Goal: Task Accomplishment & Management: Manage account settings

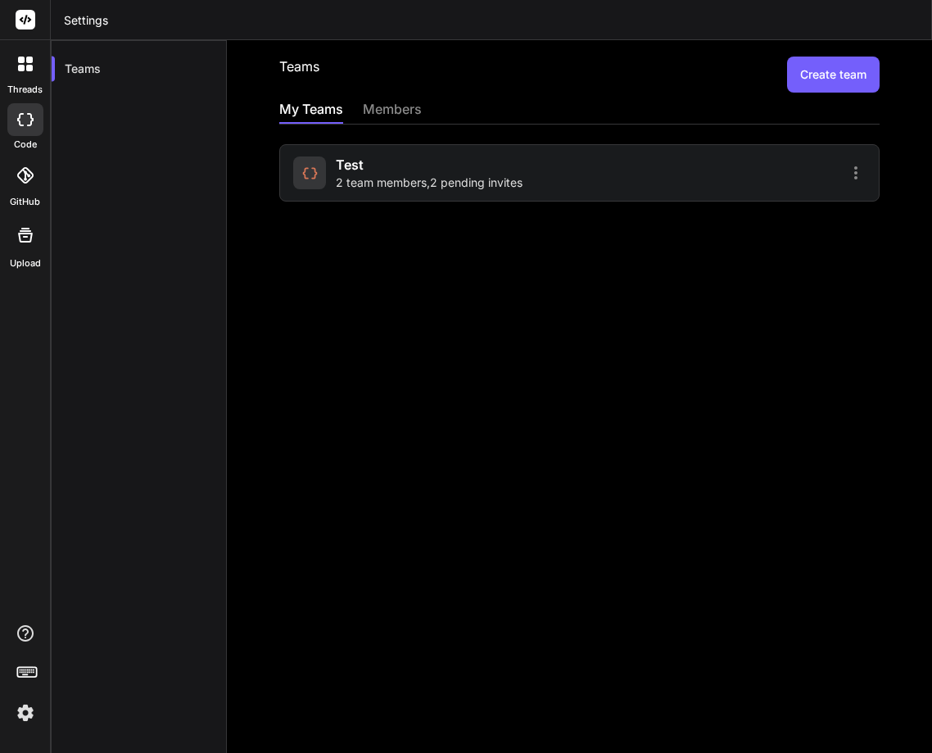
click at [432, 157] on div "test 2 team members , 2 pending invites" at bounding box center [429, 173] width 187 height 36
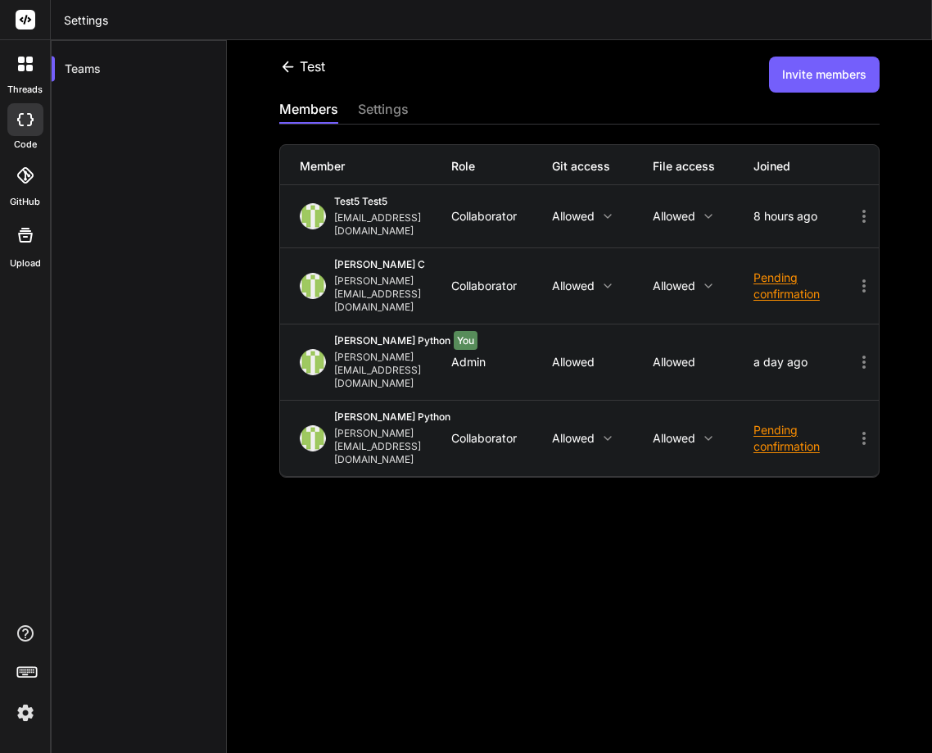
click at [855, 208] on icon at bounding box center [865, 216] width 20 height 20
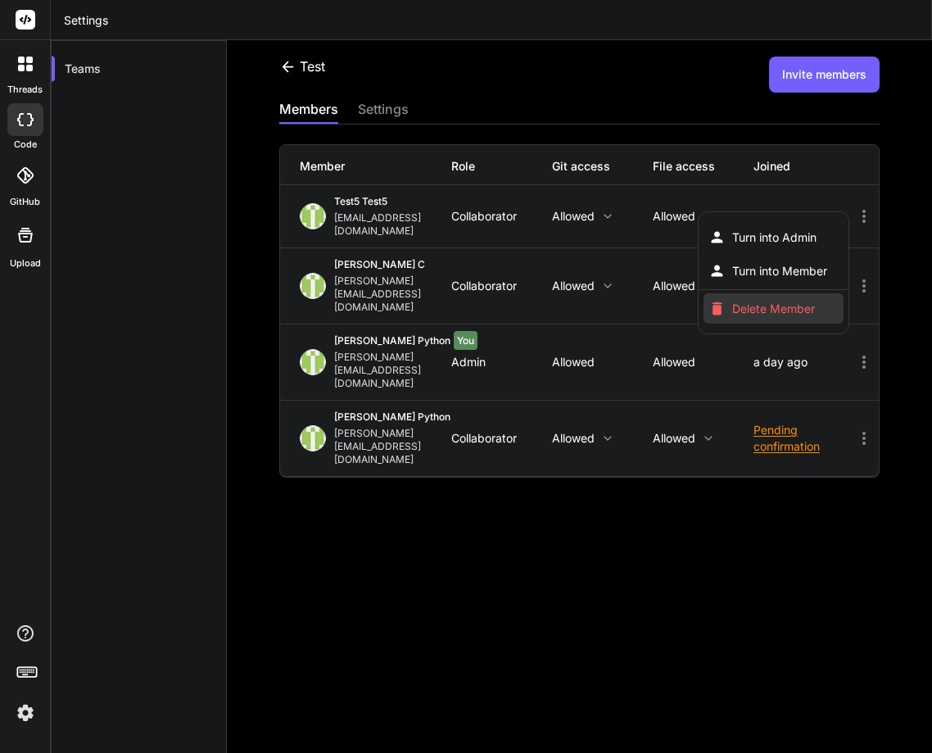
click at [778, 301] on span "Delete Member" at bounding box center [773, 309] width 83 height 16
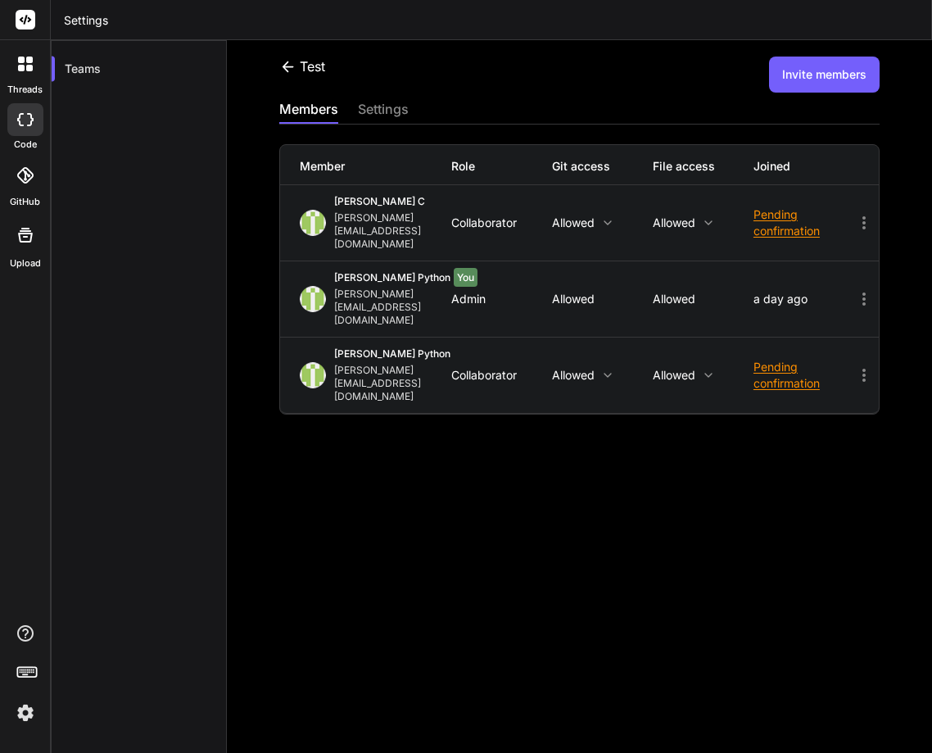
click at [799, 80] on button "Invite members" at bounding box center [824, 75] width 111 height 36
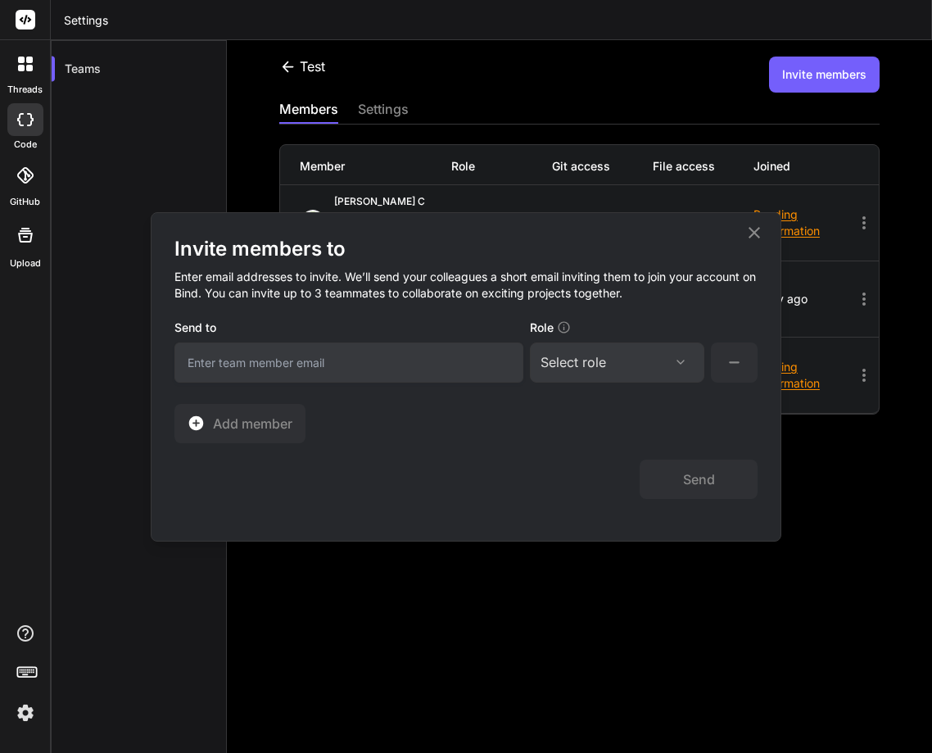
click at [346, 375] on input "email" at bounding box center [349, 362] width 349 height 40
click at [309, 360] on input "email" at bounding box center [349, 362] width 349 height 40
paste input "[EMAIL_ADDRESS][DOMAIN_NAME]"
type input "[EMAIL_ADDRESS][DOMAIN_NAME]"
click at [563, 371] on div "Select role" at bounding box center [574, 362] width 66 height 20
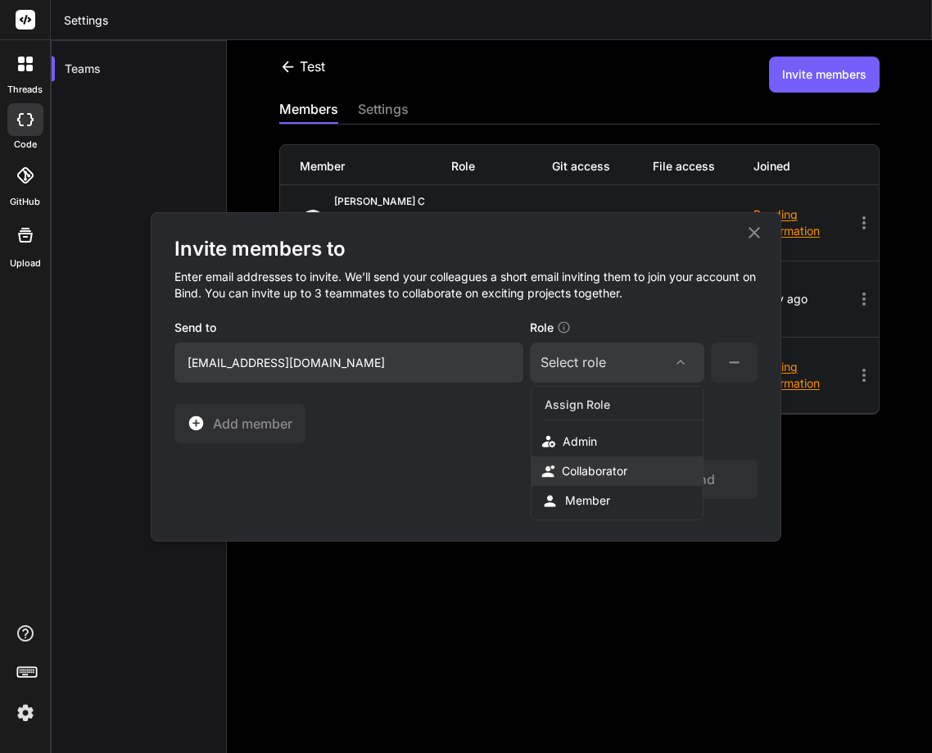
click at [591, 467] on div "Collaborator" at bounding box center [595, 471] width 66 height 16
click at [692, 483] on button "Send" at bounding box center [699, 479] width 118 height 39
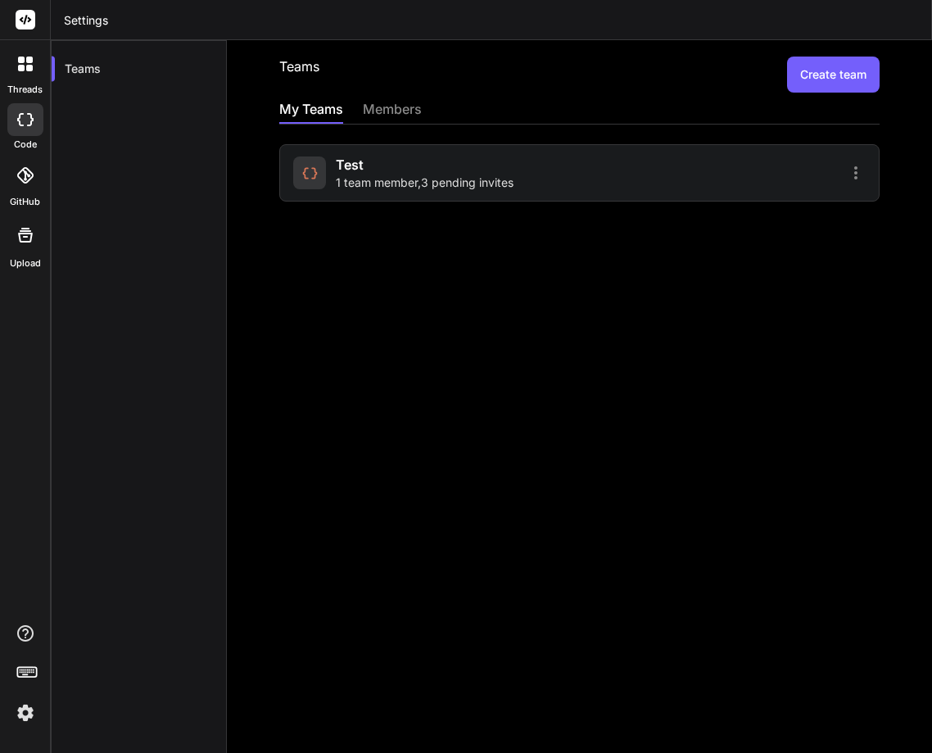
click at [353, 175] on span "1 team member , 3 pending invites" at bounding box center [425, 183] width 178 height 16
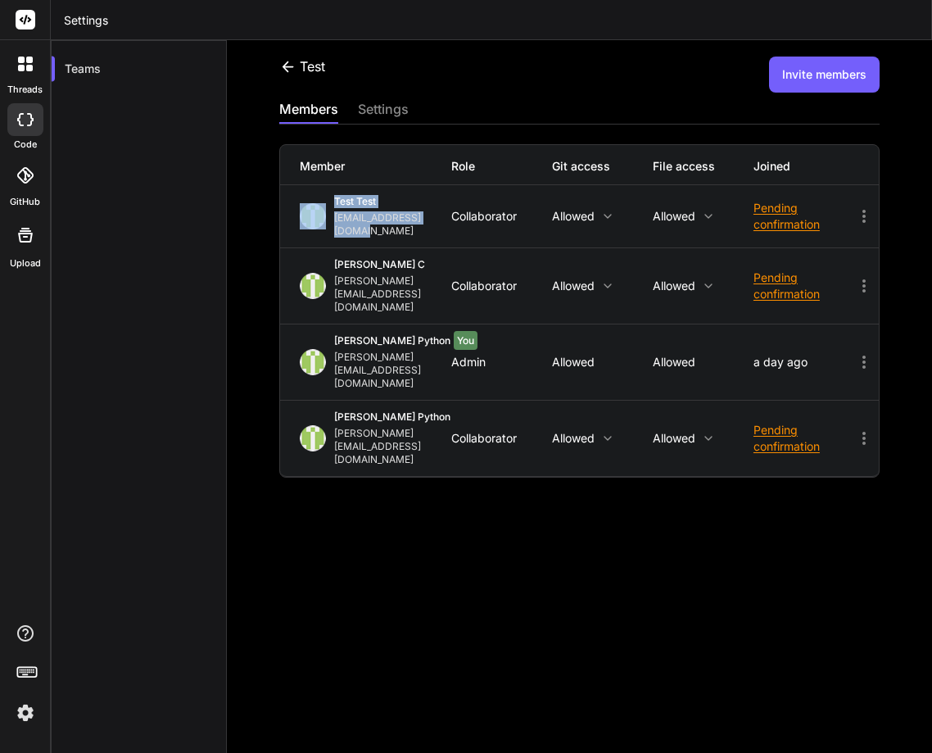
drag, startPoint x: 326, startPoint y: 196, endPoint x: 456, endPoint y: 231, distance: 135.0
click at [456, 231] on div "test test [EMAIL_ADDRESS][DOMAIN_NAME] Collaborator Allowed Allowed Pending con…" at bounding box center [579, 216] width 599 height 62
drag, startPoint x: 411, startPoint y: 611, endPoint x: 418, endPoint y: 596, distance: 16.1
click at [412, 611] on div "test Invite members members settings Member Role Git access File access Joined …" at bounding box center [579, 396] width 705 height 713
drag, startPoint x: 331, startPoint y: 219, endPoint x: 445, endPoint y: 226, distance: 114.1
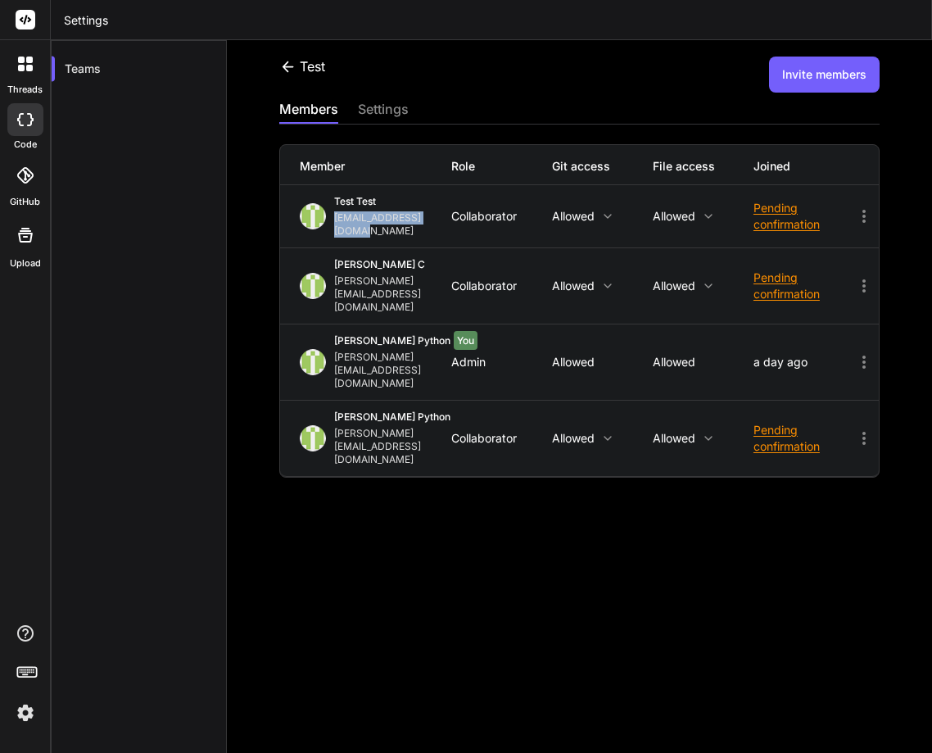
click at [445, 226] on div "test test [EMAIL_ADDRESS][DOMAIN_NAME] Collaborator Allowed Allowed Pending con…" at bounding box center [579, 216] width 599 height 62
copy div "[EMAIL_ADDRESS][DOMAIN_NAME]"
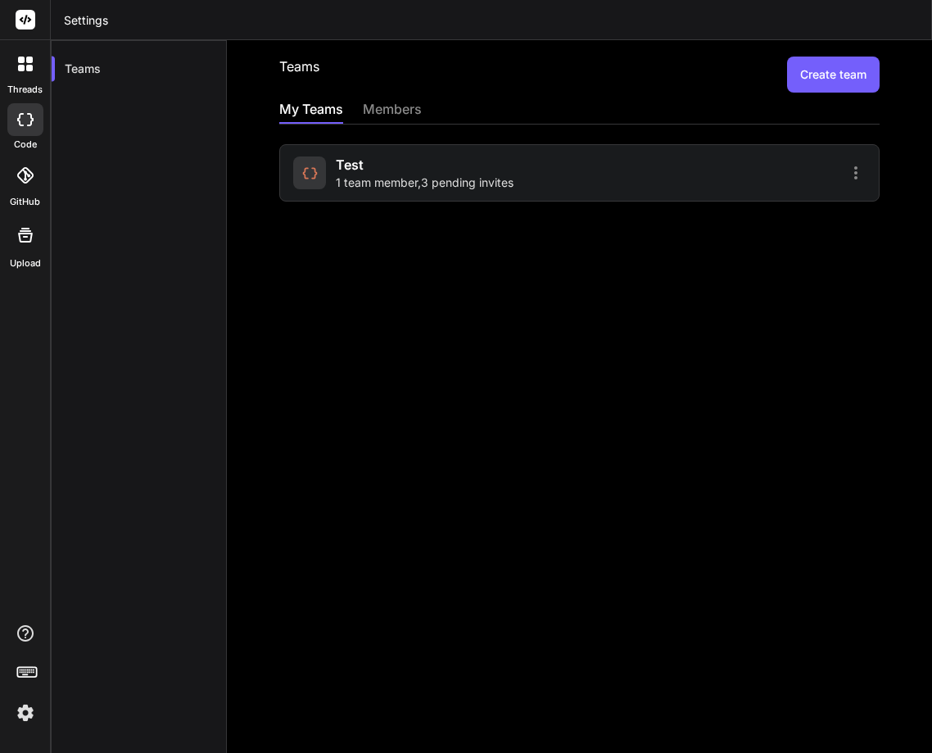
click at [424, 187] on span "1 team member , 3 pending invites" at bounding box center [425, 183] width 178 height 16
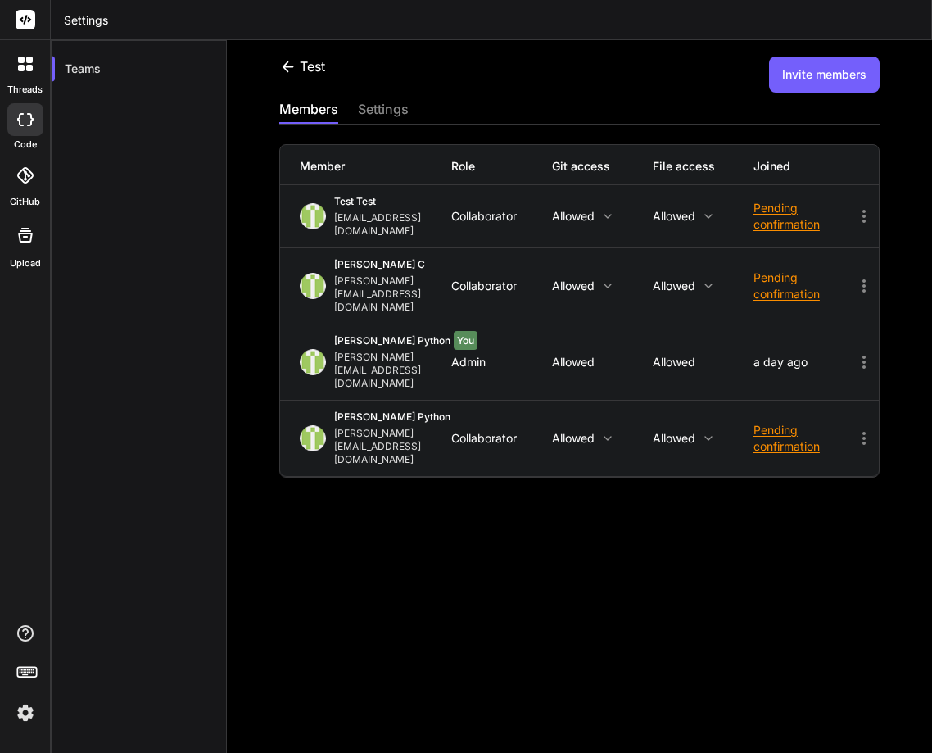
click at [855, 209] on icon at bounding box center [865, 216] width 20 height 20
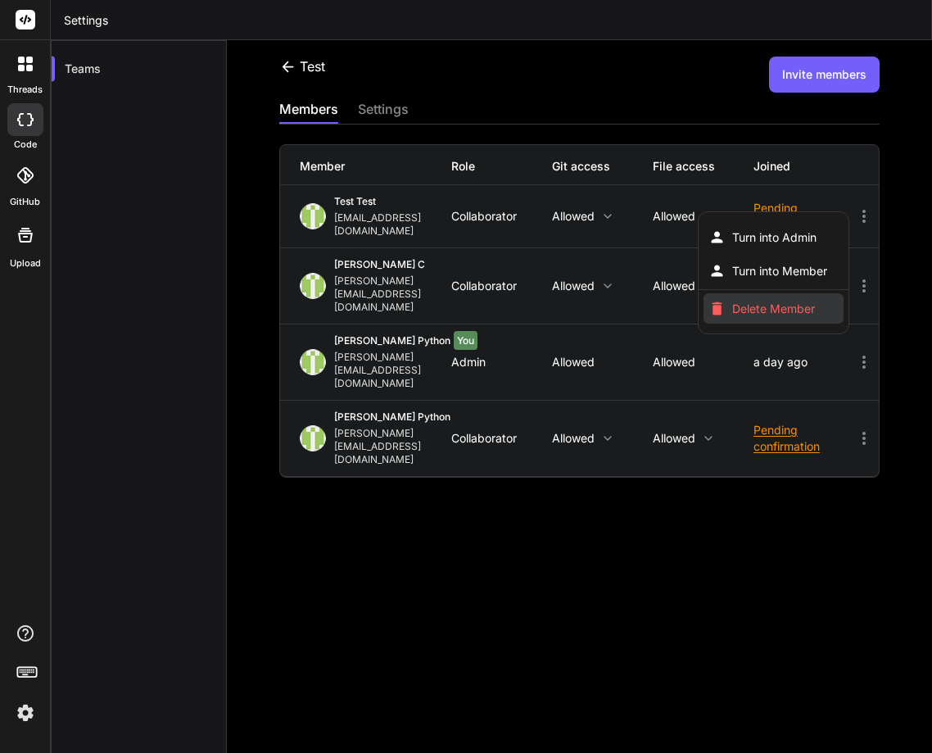
click at [734, 303] on span "Delete Member" at bounding box center [773, 309] width 83 height 16
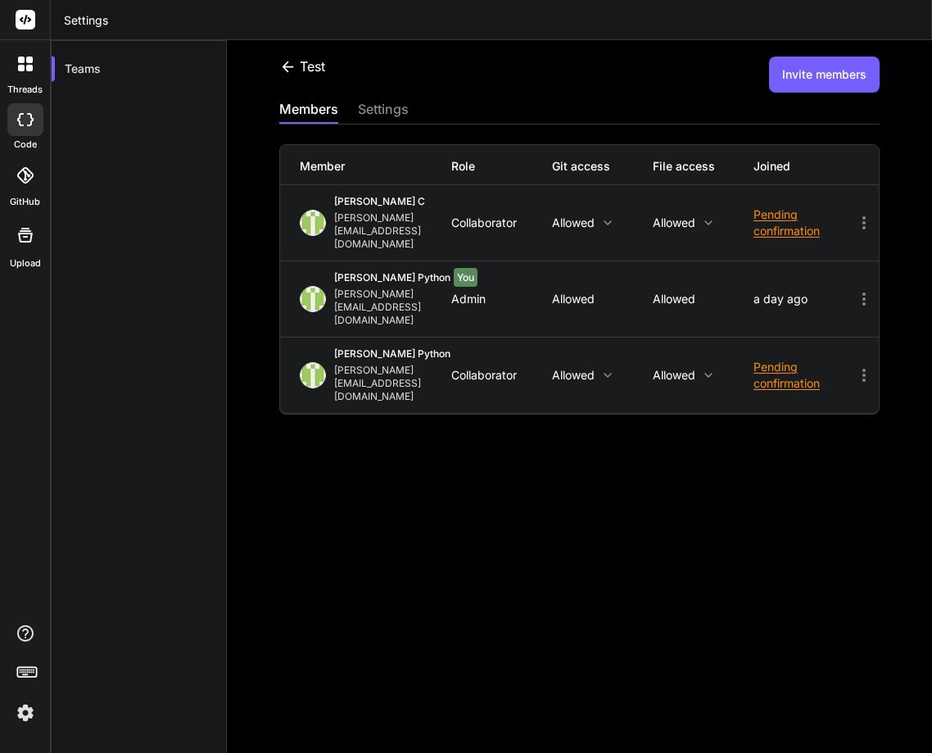
click at [803, 71] on button "Invite members" at bounding box center [824, 75] width 111 height 36
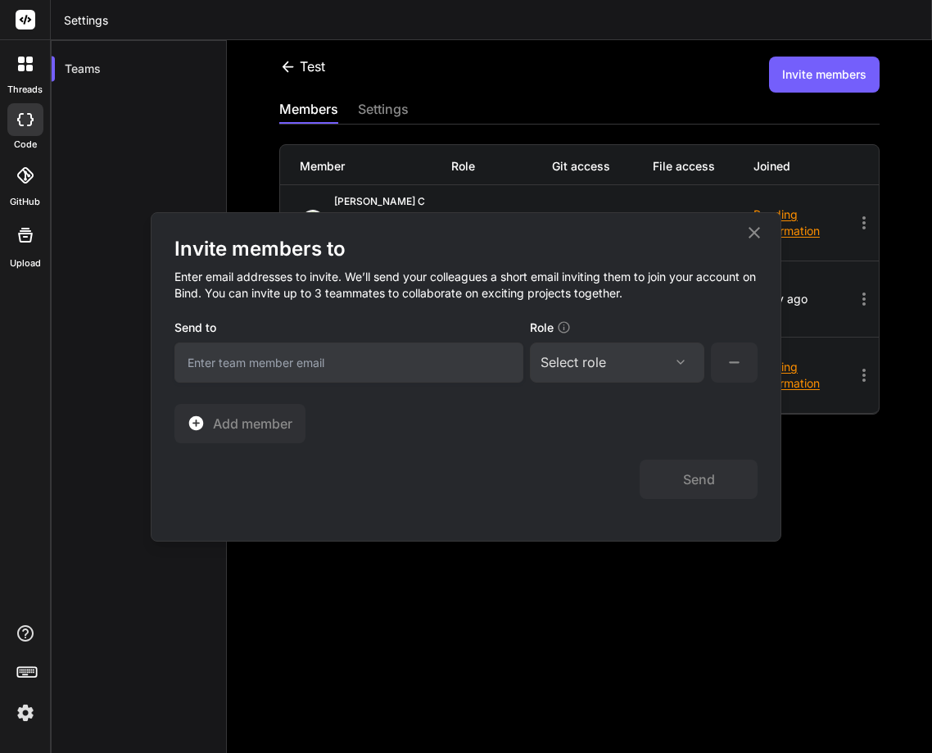
click at [275, 374] on input "email" at bounding box center [349, 362] width 349 height 40
click at [755, 233] on icon at bounding box center [754, 231] width 11 height 11
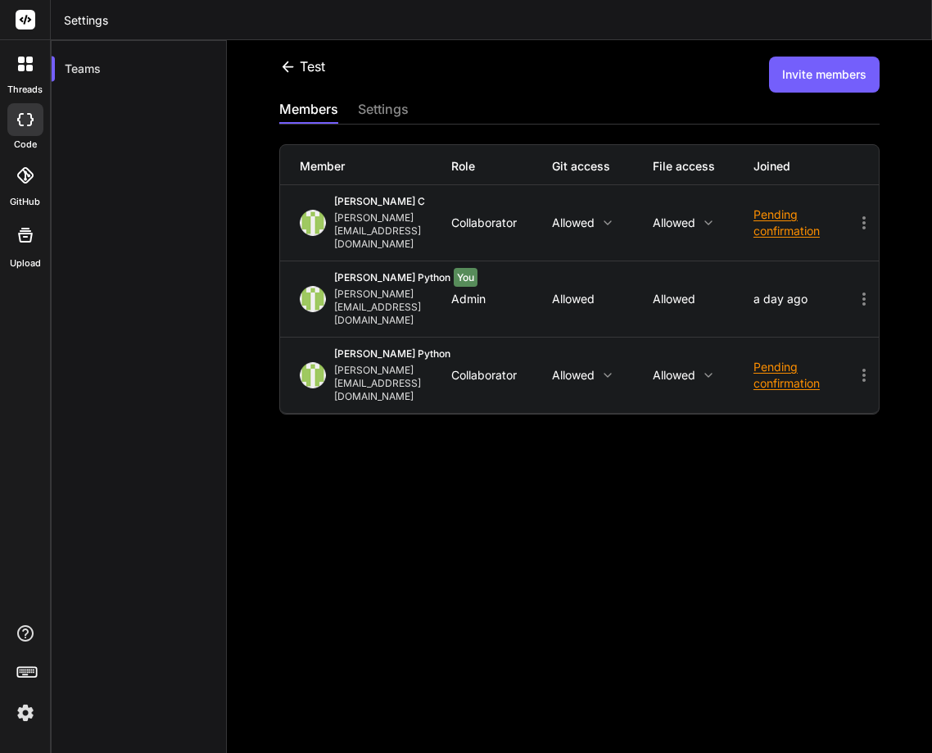
click at [610, 501] on div "test Invite members members settings Member Role Git access File access Joined …" at bounding box center [579, 396] width 705 height 713
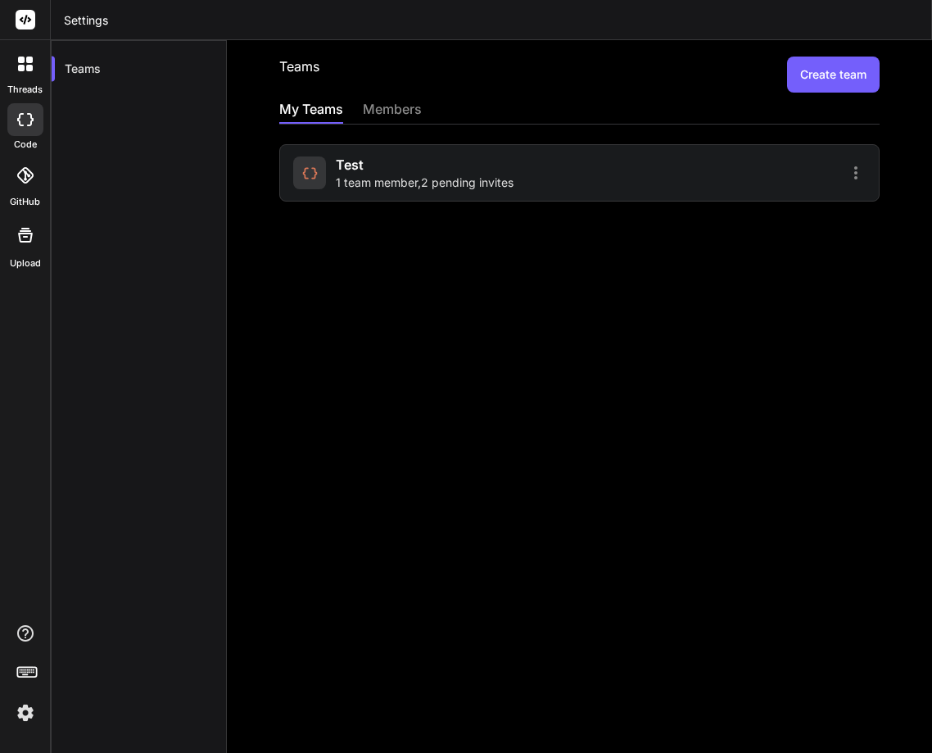
click at [26, 723] on img at bounding box center [25, 713] width 28 height 28
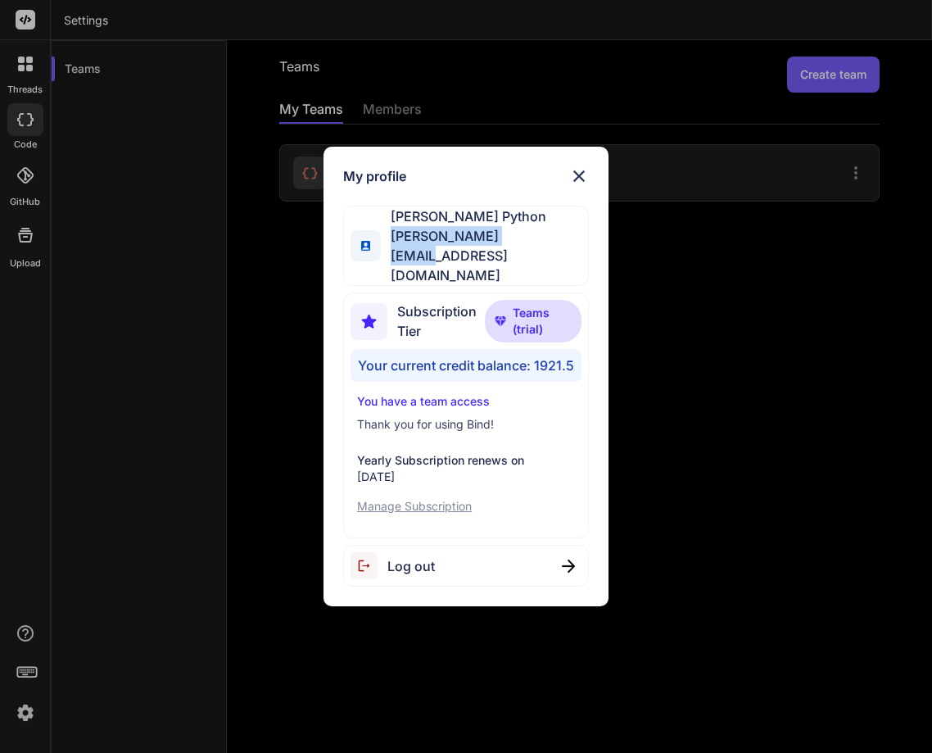
drag, startPoint x: 396, startPoint y: 253, endPoint x: 571, endPoint y: 270, distance: 176.2
click at [571, 270] on div "[PERSON_NAME] Python [PERSON_NAME][EMAIL_ADDRESS][DOMAIN_NAME]" at bounding box center [466, 246] width 246 height 80
click at [715, 233] on div "My profile [PERSON_NAME] Python [PERSON_NAME][EMAIL_ADDRESS][DOMAIN_NAME] Subsc…" at bounding box center [466, 376] width 932 height 753
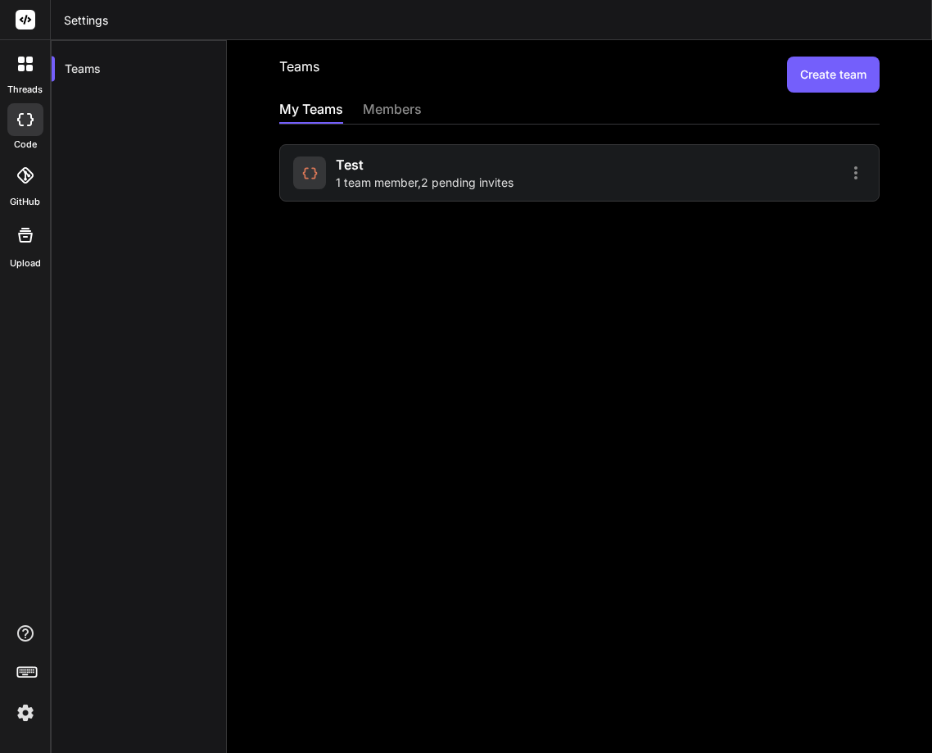
click at [524, 174] on div "test 1 team member , 2 pending invites" at bounding box center [433, 173] width 281 height 36
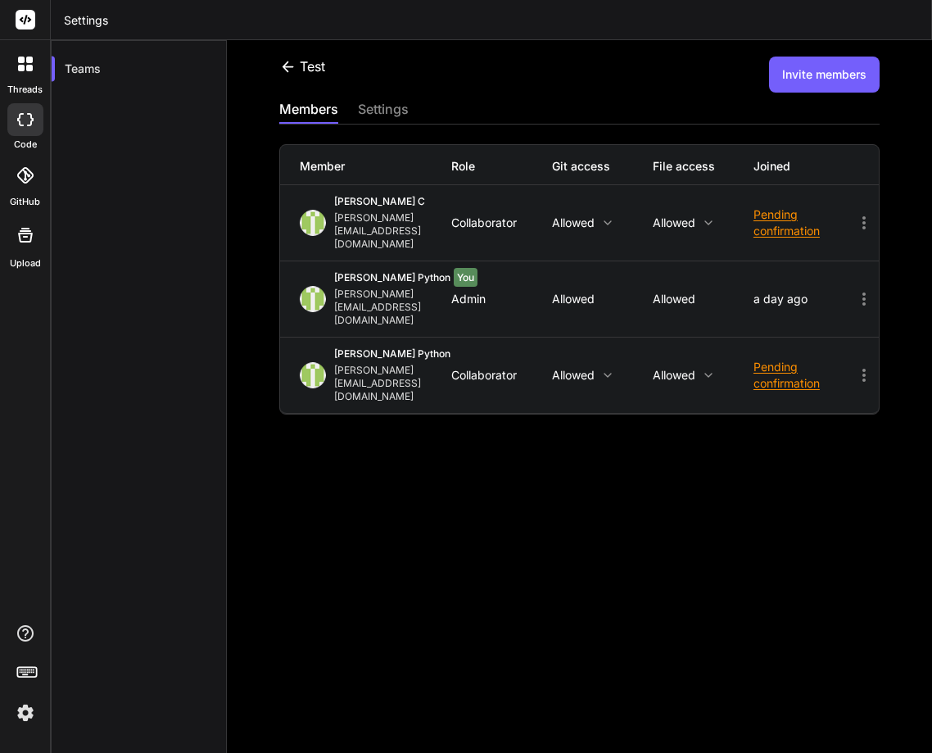
click at [457, 494] on div "test Invite members members settings Member Role Git access File access Joined …" at bounding box center [579, 396] width 705 height 713
click at [812, 73] on button "Invite members" at bounding box center [824, 75] width 111 height 36
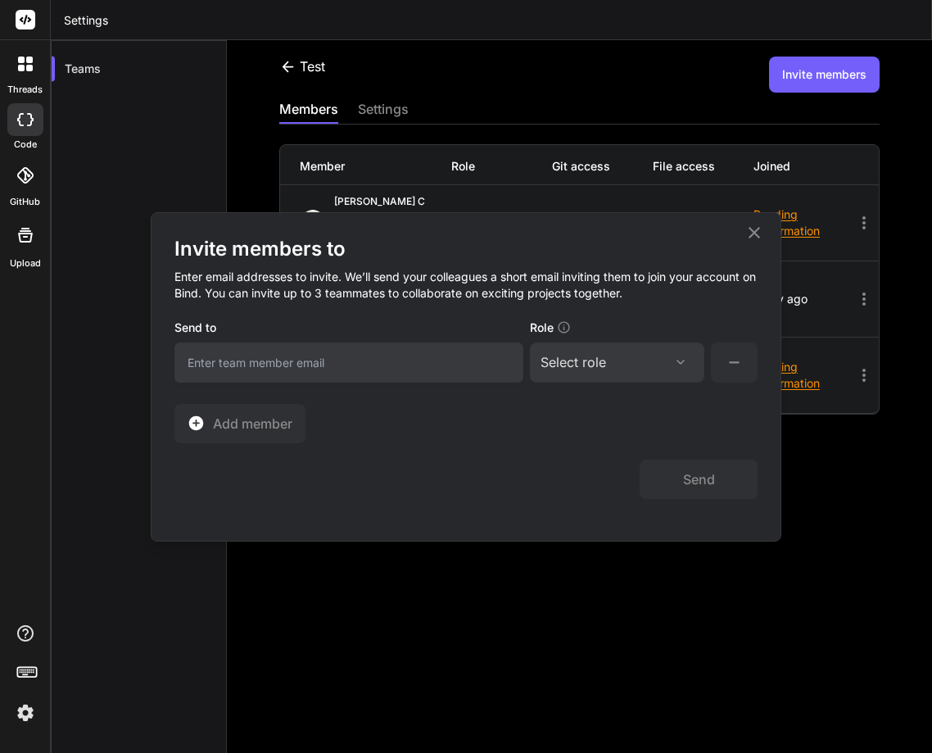
click at [296, 361] on input "email" at bounding box center [349, 362] width 349 height 40
paste input "[EMAIL_ADDRESS][DOMAIN_NAME]"
type input "[EMAIL_ADDRESS][DOMAIN_NAME]"
click at [610, 368] on div "Select role" at bounding box center [617, 362] width 153 height 20
click at [595, 471] on div "Collaborator" at bounding box center [595, 471] width 66 height 16
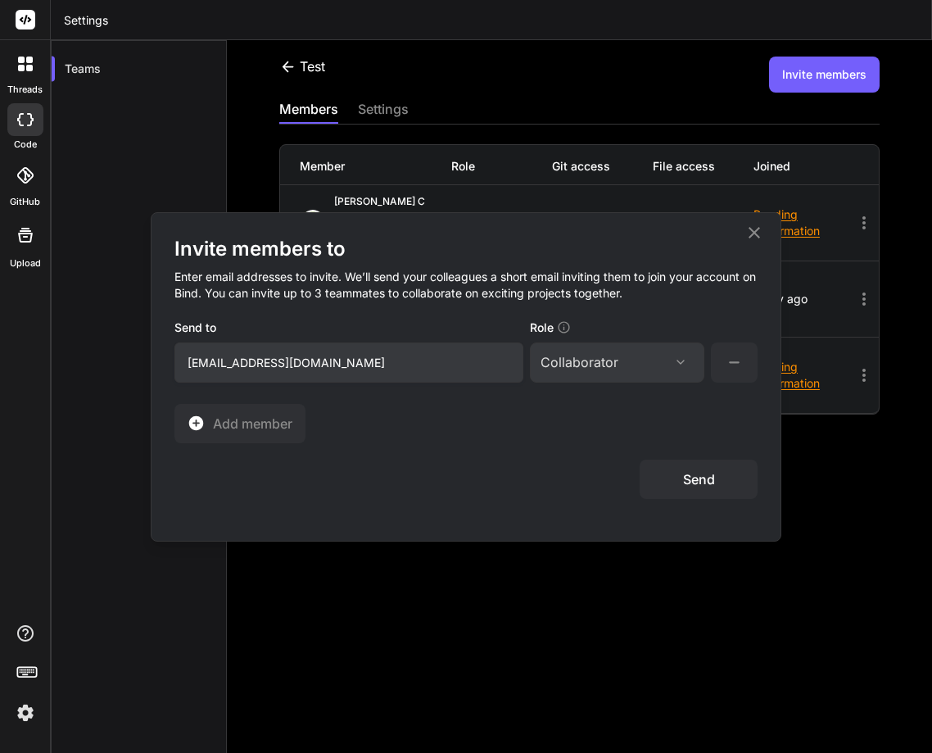
click at [701, 465] on button "Send" at bounding box center [699, 479] width 118 height 39
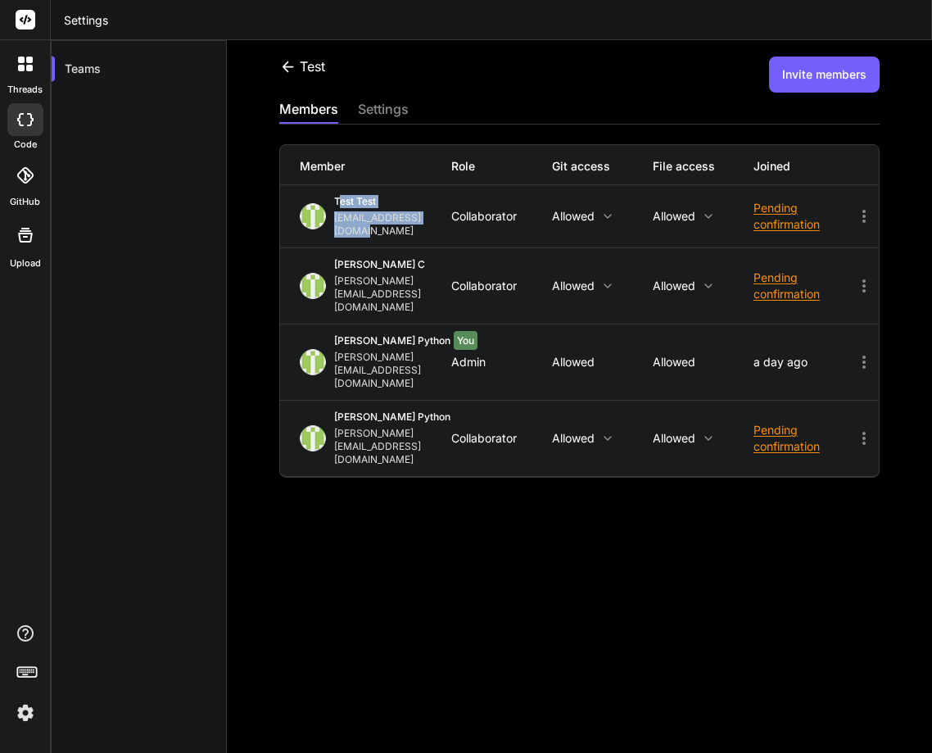
drag, startPoint x: 338, startPoint y: 203, endPoint x: 447, endPoint y: 226, distance: 112.2
click at [447, 226] on div "test test [EMAIL_ADDRESS][DOMAIN_NAME] Collaborator Allowed Allowed Pending con…" at bounding box center [579, 216] width 599 height 62
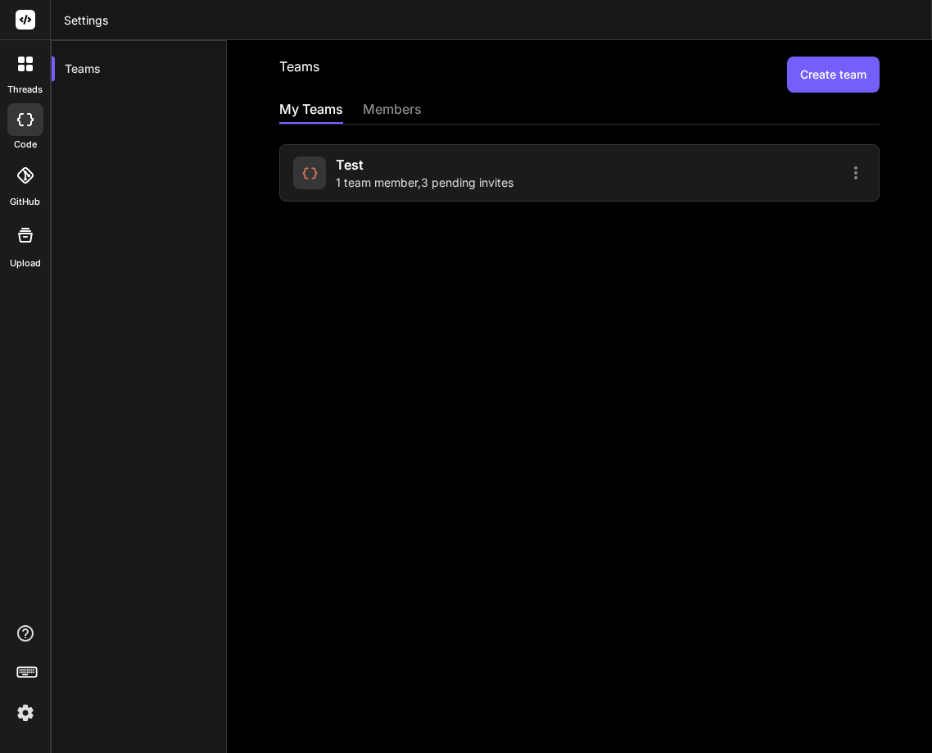
click at [452, 157] on div "test 1 team member , 3 pending invites" at bounding box center [425, 173] width 178 height 36
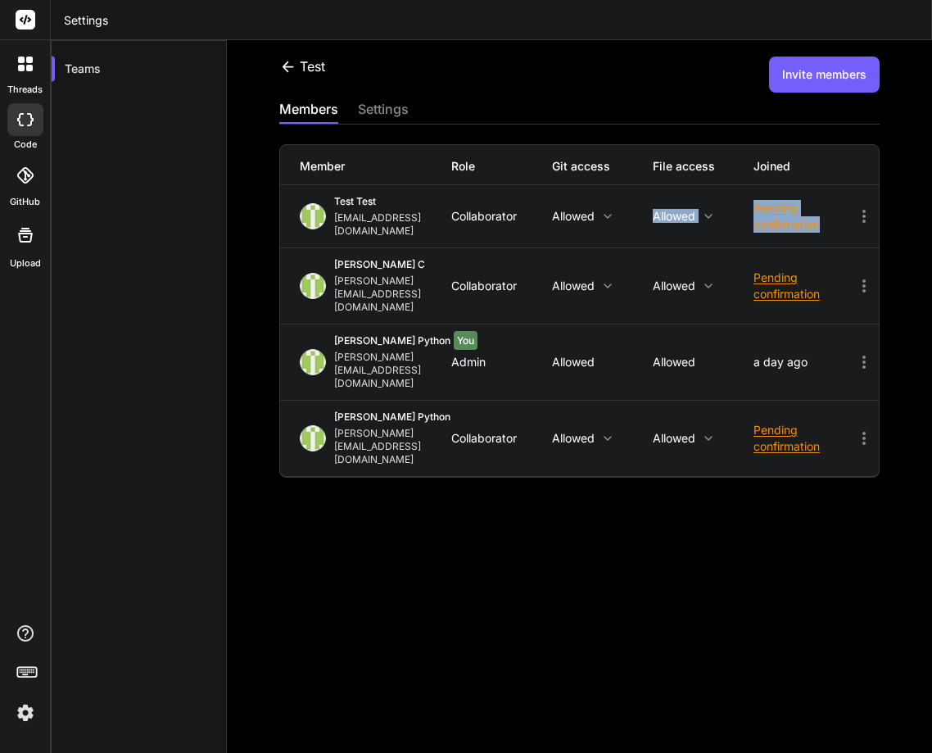
drag, startPoint x: 725, startPoint y: 193, endPoint x: 827, endPoint y: 236, distance: 110.5
click at [827, 236] on div "test test [EMAIL_ADDRESS][DOMAIN_NAME] Collaborator Allowed Allowed Pending con…" at bounding box center [579, 216] width 599 height 62
